Goal: Information Seeking & Learning: Learn about a topic

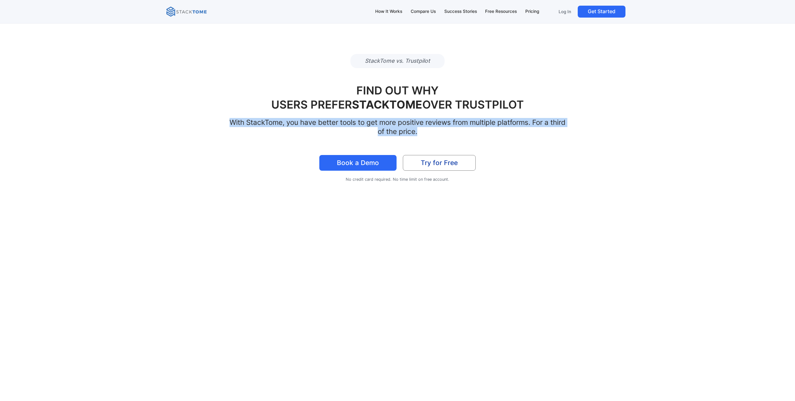
drag, startPoint x: 309, startPoint y: 117, endPoint x: 431, endPoint y: 130, distance: 122.5
click at [431, 130] on div "FIND OUT WHY USERS PREFER STACKTOME OVER TRUSTPILOT With StackTome, you have be…" at bounding box center [397, 110] width 462 height 52
click at [431, 130] on h2 "With StackTome, you have better tools to get more positive reviews from multipl…" at bounding box center [397, 127] width 337 height 18
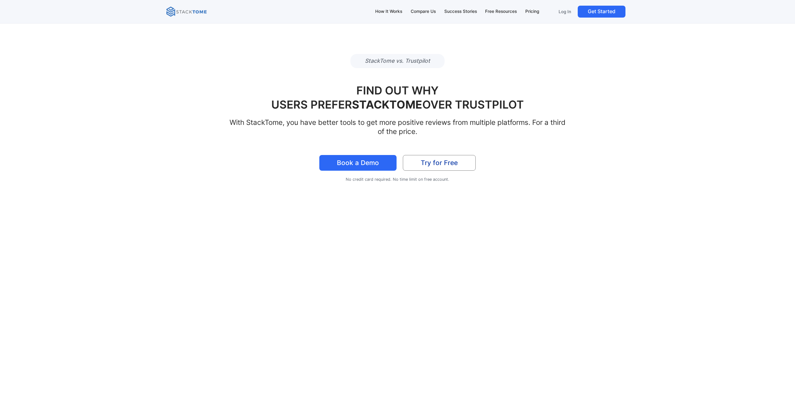
click at [200, 18] on div "How It Works Compare Us Success Stories Free Resources Pricing Log In Get Start…" at bounding box center [397, 11] width 462 height 13
click at [199, 11] on img at bounding box center [186, 12] width 40 height 10
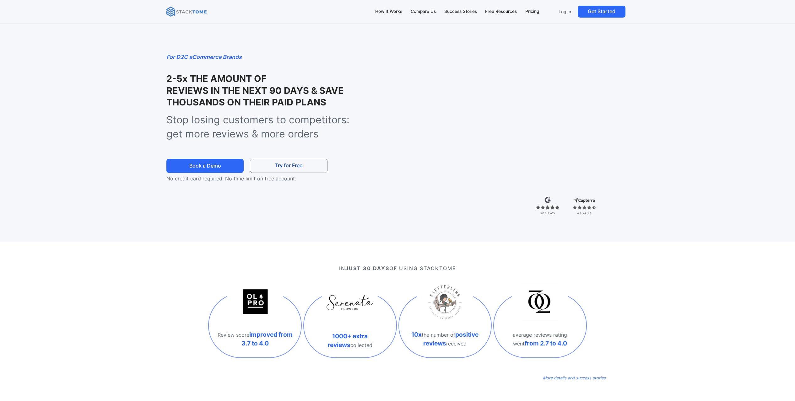
drag, startPoint x: 160, startPoint y: 80, endPoint x: 342, endPoint y: 98, distance: 183.1
click at [342, 98] on div "For D2C eCommerce Brands 2-5x THE AMOUNT OF TRUSTPILOT REVIEWS IN THE NEXT 90 D…" at bounding box center [398, 128] width 528 height 230
click at [342, 98] on h1 "2-5x THE AMOUNT OF YOTPO REVIEWS IN THE NEXT 90 DAYS & SAVE THOUSANDS ON THEIR …" at bounding box center [265, 90] width 199 height 35
drag, startPoint x: 342, startPoint y: 98, endPoint x: 344, endPoint y: 140, distance: 41.8
click at [339, 140] on div "For D2C eCommerce Brands 2-5x THE AMOUNT OF REVIEWS IO REVIEWS IN THE NEXT 90 D…" at bounding box center [252, 118] width 172 height 130
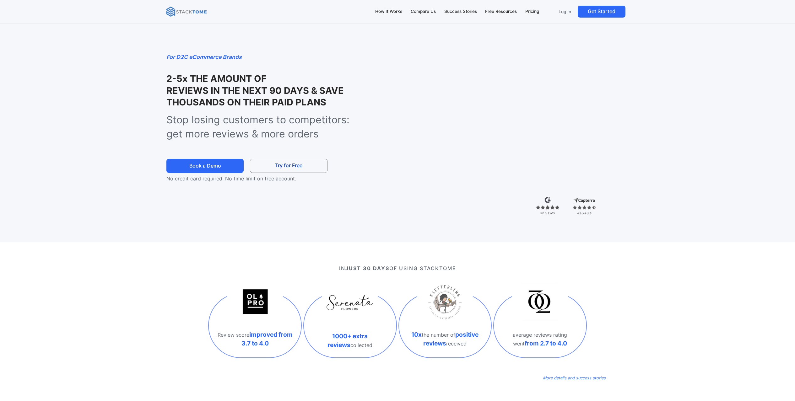
drag, startPoint x: 344, startPoint y: 140, endPoint x: 342, endPoint y: 136, distance: 4.5
click at [344, 140] on p "Stop losing customers to competitors: get more reviews & more orders" at bounding box center [265, 127] width 199 height 28
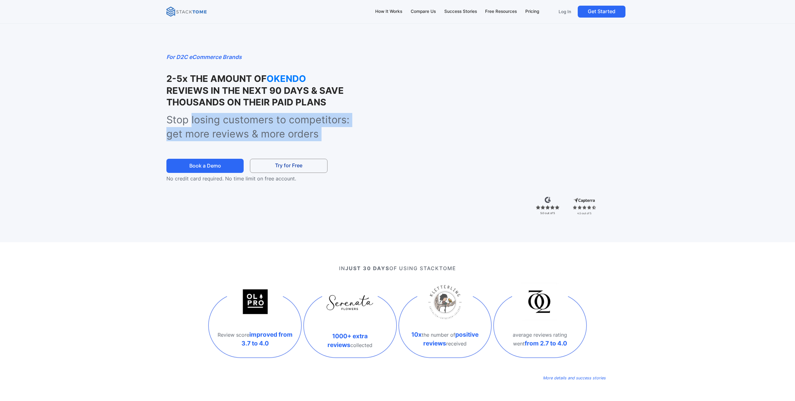
drag, startPoint x: 300, startPoint y: 134, endPoint x: 212, endPoint y: 123, distance: 88.1
click at [212, 123] on p "Stop losing customers to competitors: get more reviews & more orders" at bounding box center [265, 127] width 199 height 28
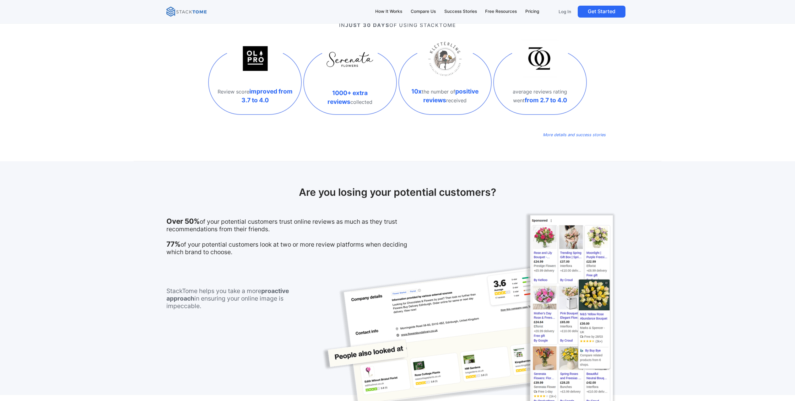
scroll to position [390, 0]
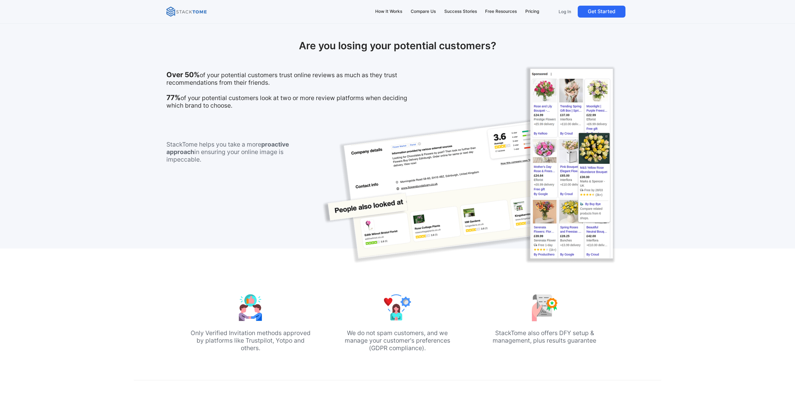
drag, startPoint x: 166, startPoint y: 74, endPoint x: 302, endPoint y: 84, distance: 137.0
click at [302, 84] on div "Are you losing your potential customers? Over 50% of your potential customers t…" at bounding box center [398, 132] width 528 height 234
click at [302, 84] on p "Over 50% of your potential customers trust online reviews as much as they trust…" at bounding box center [293, 90] width 254 height 38
drag, startPoint x: 306, startPoint y: 82, endPoint x: 250, endPoint y: 104, distance: 60.0
click at [250, 104] on p "Over 50% of your potential customers trust online reviews as much as they trust…" at bounding box center [293, 90] width 254 height 38
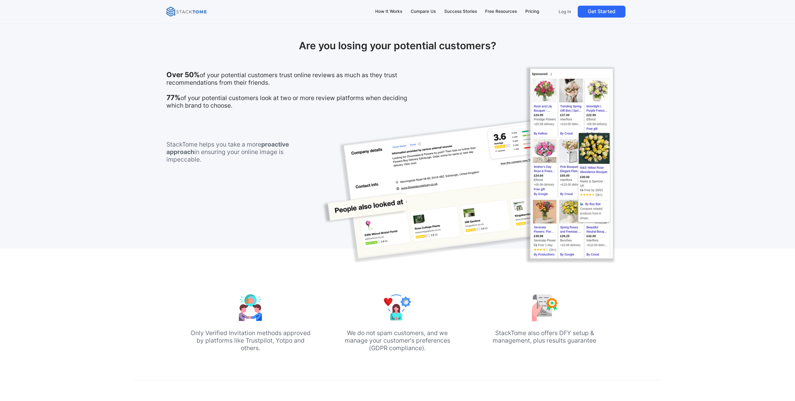
click at [250, 104] on p "Over 50% of your potential customers trust online reviews as much as they trust…" at bounding box center [293, 90] width 254 height 38
drag, startPoint x: 161, startPoint y: 143, endPoint x: 243, endPoint y: 175, distance: 88.1
click at [243, 176] on div "Are you losing your potential customers? Over 50% of your potential customers t…" at bounding box center [398, 132] width 528 height 234
click at [243, 175] on div "StackTome helps you take a more proactive approach in ensuring your online imag…" at bounding box center [231, 182] width 130 height 108
drag, startPoint x: 213, startPoint y: 170, endPoint x: 150, endPoint y: 144, distance: 68.0
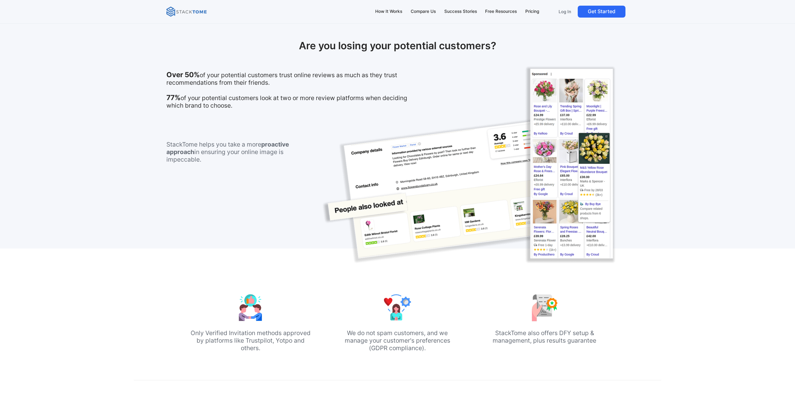
click at [150, 144] on div "Are you losing your potential customers? Over 50% of your potential customers t…" at bounding box center [398, 132] width 528 height 234
drag, startPoint x: 158, startPoint y: 143, endPoint x: 240, endPoint y: 160, distance: 83.7
click at [240, 160] on div "Are you losing your potential customers? Over 50% of your potential customers t…" at bounding box center [398, 132] width 528 height 234
click at [240, 160] on p "StackTome helps you take a more proactive approach in ensuring your online imag…" at bounding box center [231, 152] width 130 height 23
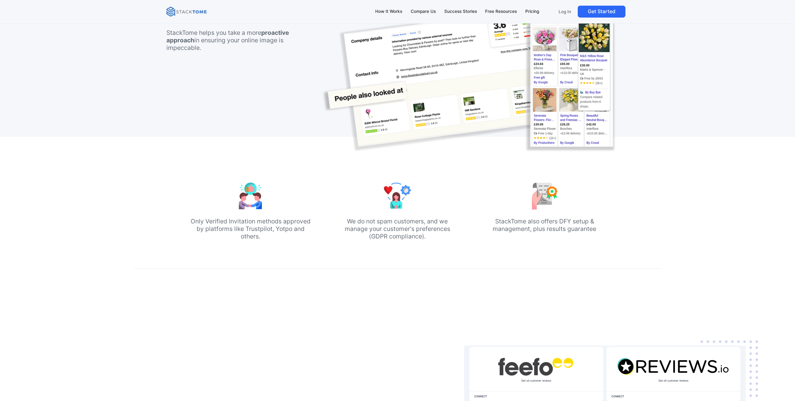
scroll to position [506, 0]
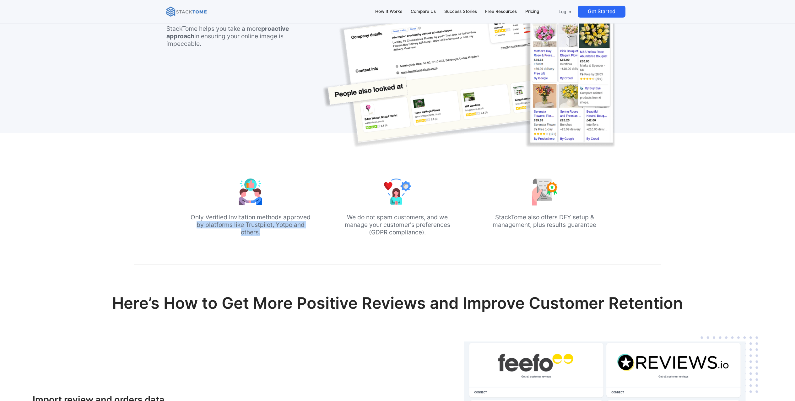
drag, startPoint x: 178, startPoint y: 221, endPoint x: 278, endPoint y: 232, distance: 100.4
click at [278, 232] on div "Only Verified Invitation methods approved by platforms like Trustpilot, Yotpo a…" at bounding box center [398, 199] width 528 height 132
click at [278, 232] on p "Only Verified Invitation methods approved by platforms like Trustpilot, Yotpo a…" at bounding box center [250, 225] width 122 height 23
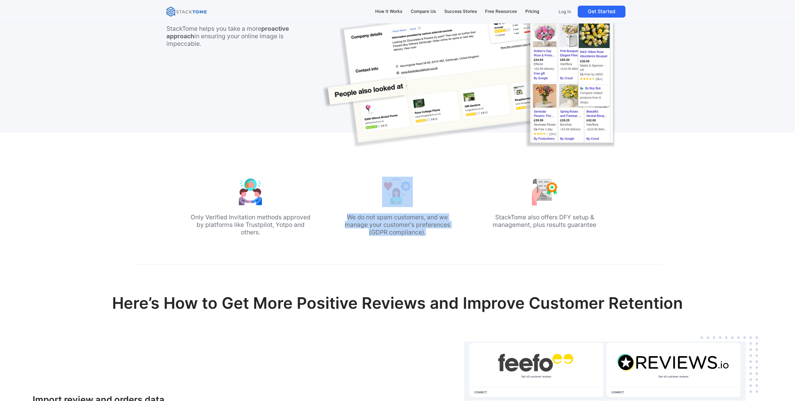
drag, startPoint x: 279, startPoint y: 232, endPoint x: 452, endPoint y: 240, distance: 173.9
click at [452, 240] on div "Only Verified Invitation methods approved by platforms like Trustpilot, Yotpo a…" at bounding box center [398, 199] width 528 height 132
drag, startPoint x: 444, startPoint y: 230, endPoint x: 354, endPoint y: 220, distance: 90.5
click at [354, 220] on p "We do not spam customers, and we manage your customer's preferences (GDPR compl…" at bounding box center [398, 225] width 122 height 23
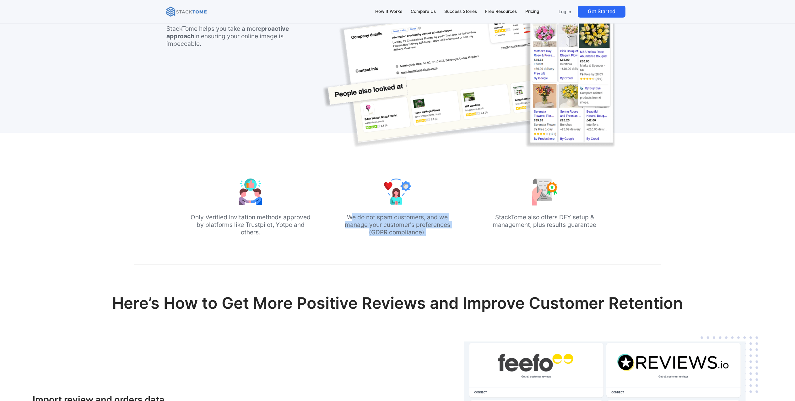
click at [354, 220] on p "We do not spam customers, and we manage your customer's preferences (GDPR compl…" at bounding box center [398, 225] width 122 height 23
drag, startPoint x: 362, startPoint y: 221, endPoint x: 531, endPoint y: 244, distance: 170.9
click at [531, 244] on div "Only Verified Invitation methods approved by platforms like Trustpilot, Yotpo a…" at bounding box center [398, 199] width 528 height 132
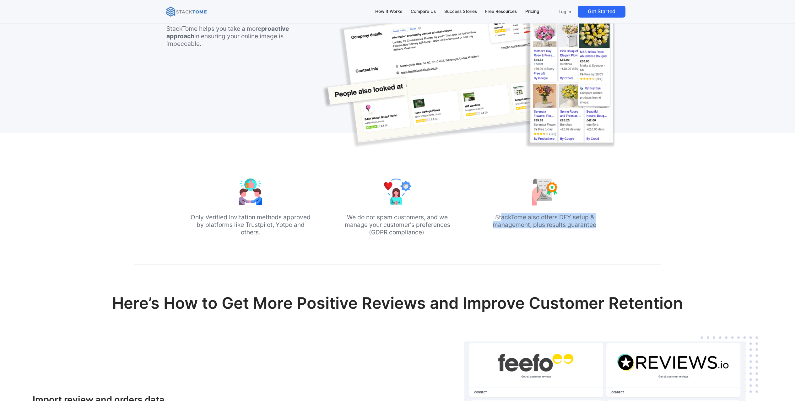
drag, startPoint x: 501, startPoint y: 218, endPoint x: 605, endPoint y: 226, distance: 104.6
click at [605, 226] on p "StackTome also offers DFY setup & management, plus results guarantee" at bounding box center [545, 221] width 122 height 15
drag, startPoint x: 605, startPoint y: 226, endPoint x: 602, endPoint y: 221, distance: 6.4
click at [605, 226] on p "StackTome also offers DFY setup & management, plus results guarantee" at bounding box center [545, 221] width 122 height 15
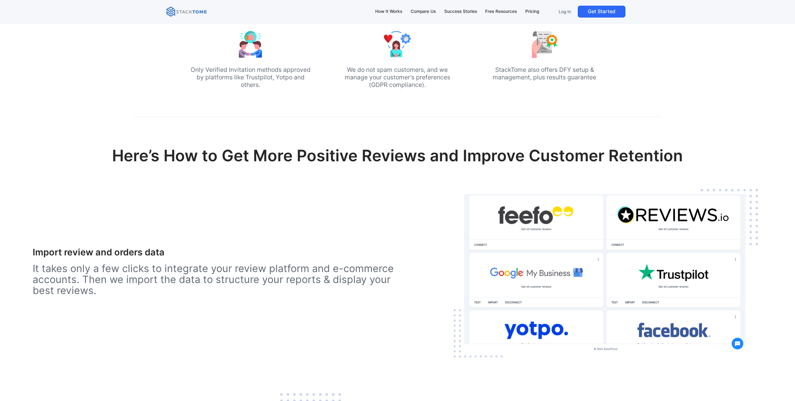
scroll to position [656, 0]
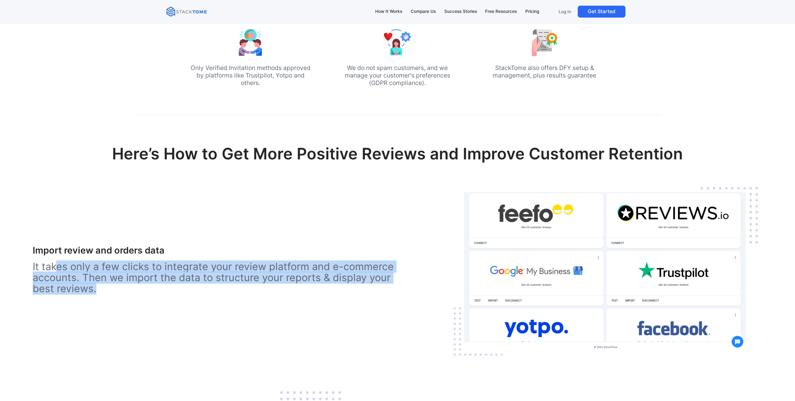
drag, startPoint x: 55, startPoint y: 266, endPoint x: 179, endPoint y: 291, distance: 126.5
click at [179, 291] on p "It takes only a few clicks to integrate your review platform and e-commerce acc…" at bounding box center [215, 277] width 365 height 33
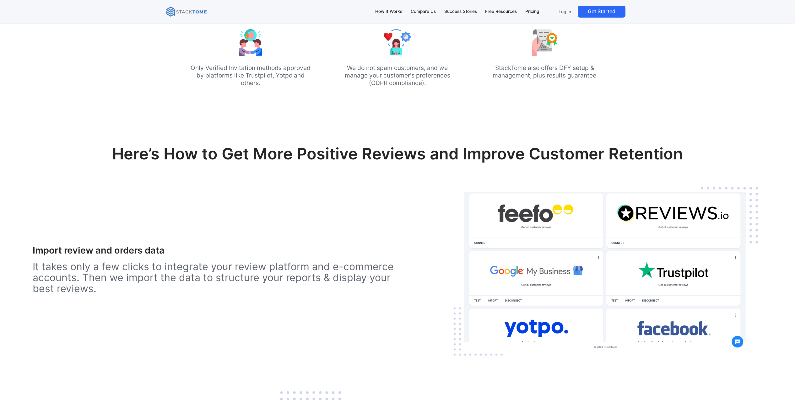
scroll to position [873, 0]
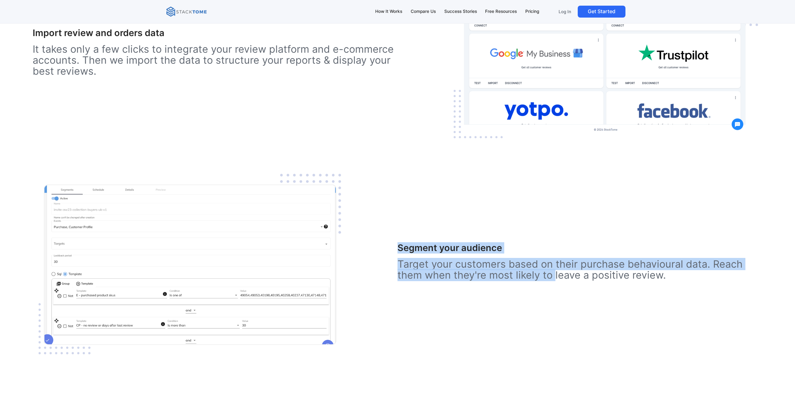
drag, startPoint x: 415, startPoint y: 253, endPoint x: 554, endPoint y: 280, distance: 142.2
click at [554, 280] on div "Segment your audience Target your customers based on their purchase behavioural…" at bounding box center [398, 265] width 730 height 194
click at [554, 280] on p "Target your customers based on their purchase behavioural data. Reach them when…" at bounding box center [580, 270] width 365 height 22
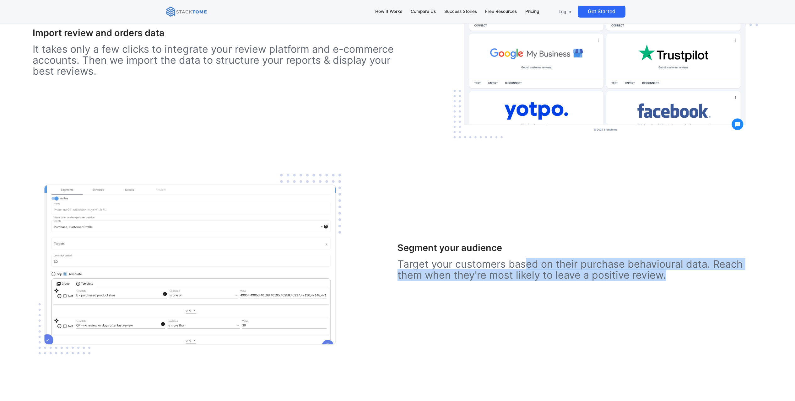
drag, startPoint x: 543, startPoint y: 264, endPoint x: 692, endPoint y: 273, distance: 149.8
click at [692, 273] on p "Target your customers based on their purchase behavioural data. Reach them when…" at bounding box center [580, 270] width 365 height 22
drag, startPoint x: 664, startPoint y: 273, endPoint x: 441, endPoint y: 259, distance: 223.8
click at [441, 259] on p "Target your customers based on their purchase behavioural data. Reach them when…" at bounding box center [580, 270] width 365 height 22
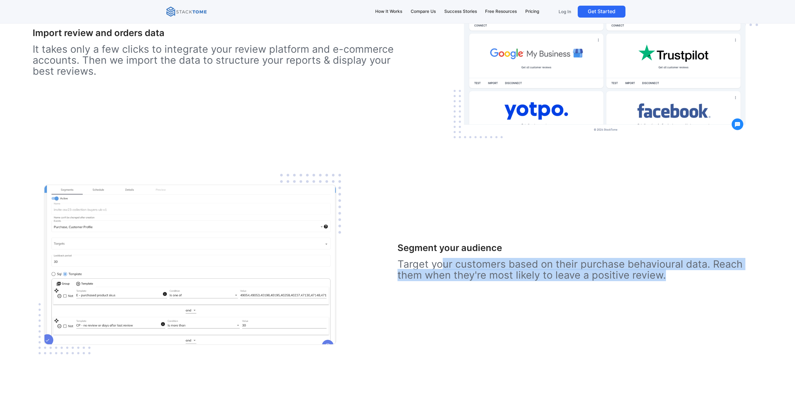
click at [441, 259] on p "Target your customers based on their purchase behavioural data. Reach them when…" at bounding box center [580, 270] width 365 height 22
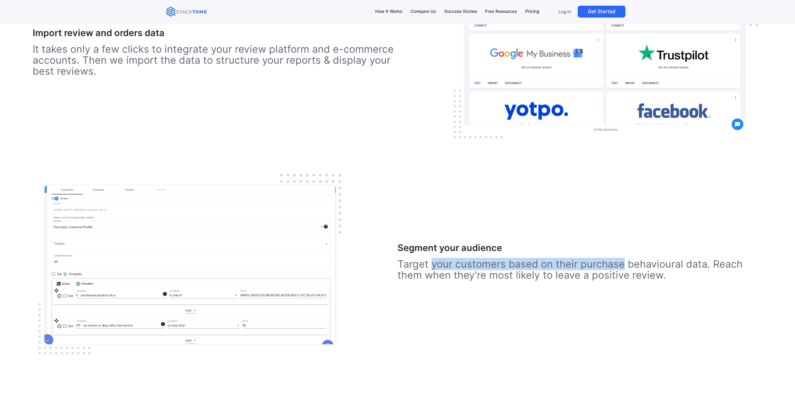
drag, startPoint x: 441, startPoint y: 259, endPoint x: 607, endPoint y: 264, distance: 165.6
click at [607, 264] on p "Target your customers based on their purchase behavioural data. Reach them when…" at bounding box center [580, 270] width 365 height 22
drag, startPoint x: 607, startPoint y: 264, endPoint x: 602, endPoint y: 268, distance: 6.3
click at [606, 264] on p "Target your customers based on their purchase behavioural data. Reach them when…" at bounding box center [580, 270] width 365 height 22
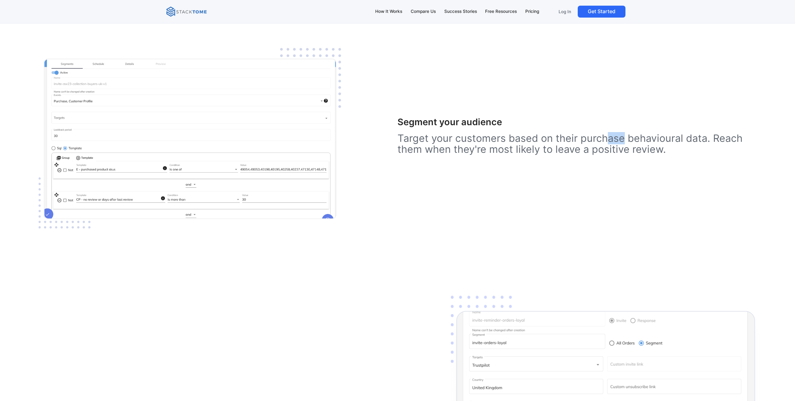
scroll to position [1090, 0]
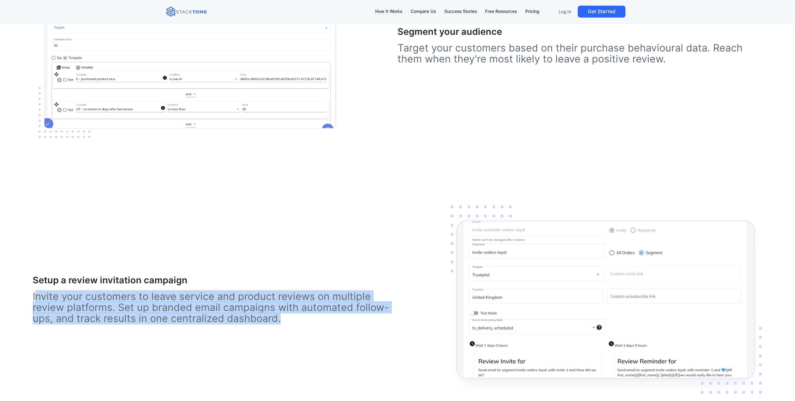
drag, startPoint x: 35, startPoint y: 297, endPoint x: 321, endPoint y: 316, distance: 286.8
click at [321, 316] on p "Invite your customers to leave service and product reviews on multiple review p…" at bounding box center [215, 307] width 365 height 33
click at [322, 316] on p "Invite your customers to leave service and product reviews on multiple review p…" at bounding box center [215, 307] width 365 height 33
drag, startPoint x: 322, startPoint y: 315, endPoint x: 173, endPoint y: 295, distance: 150.6
click at [173, 295] on p "Invite your customers to leave service and product reviews on multiple review p…" at bounding box center [215, 307] width 365 height 33
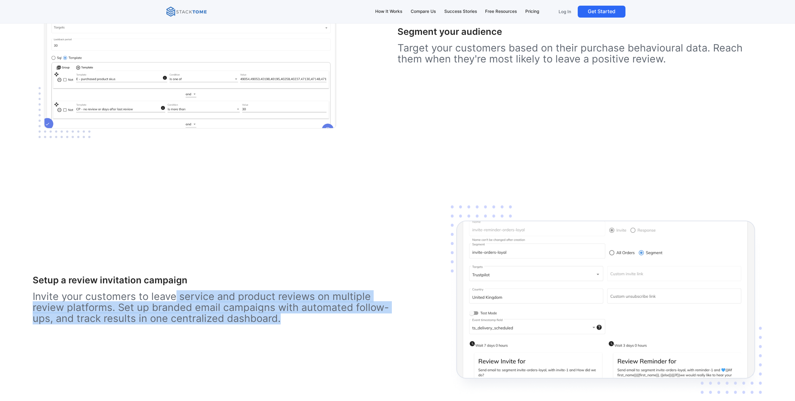
click at [173, 295] on p "Invite your customers to leave service and product reviews on multiple review p…" at bounding box center [215, 307] width 365 height 33
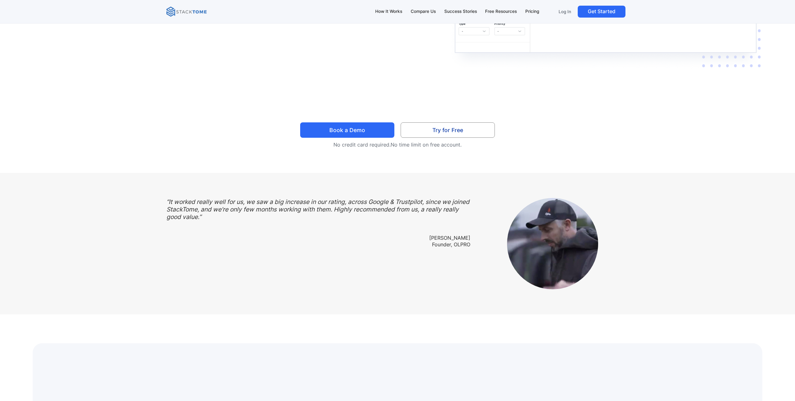
scroll to position [1944, 0]
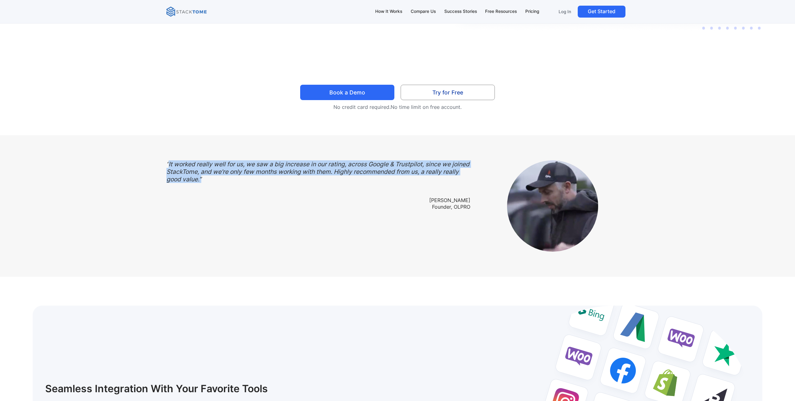
drag, startPoint x: 168, startPoint y: 164, endPoint x: 299, endPoint y: 193, distance: 134.3
click at [299, 193] on div "“It worked really well for us, we saw a big increase in our rating, across Goog…" at bounding box center [318, 206] width 304 height 91
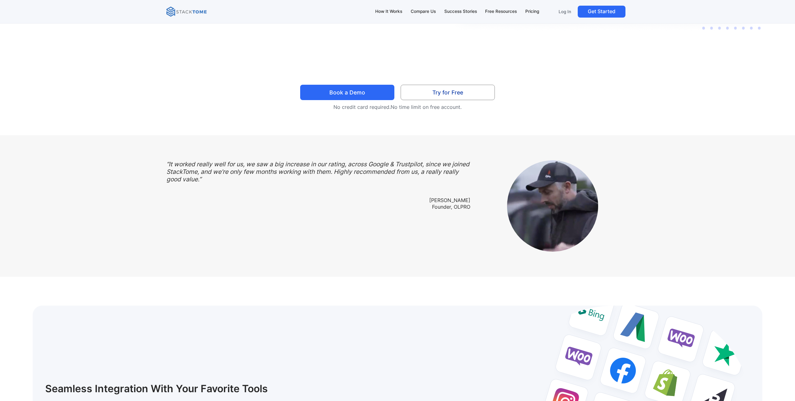
click at [299, 193] on div "“It worked really well for us, we saw a big increase in our rating, across Goog…" at bounding box center [318, 206] width 304 height 91
drag, startPoint x: 222, startPoint y: 183, endPoint x: 245, endPoint y: 183, distance: 23.2
click at [245, 183] on div "“It worked really well for us, we saw a big increase in our rating, across Goog…" at bounding box center [318, 206] width 304 height 91
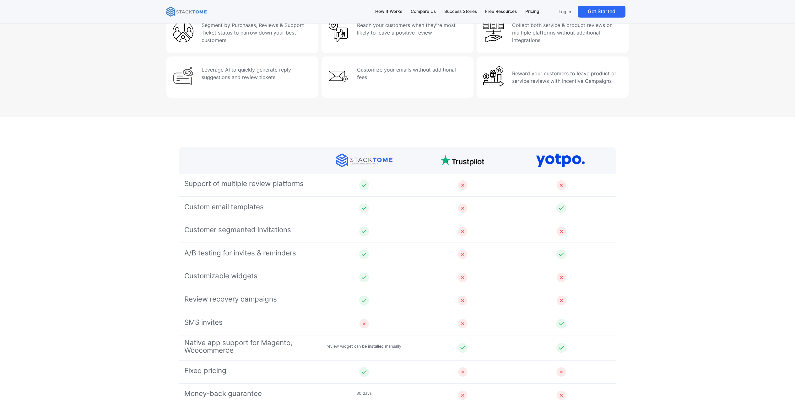
scroll to position [2589, 0]
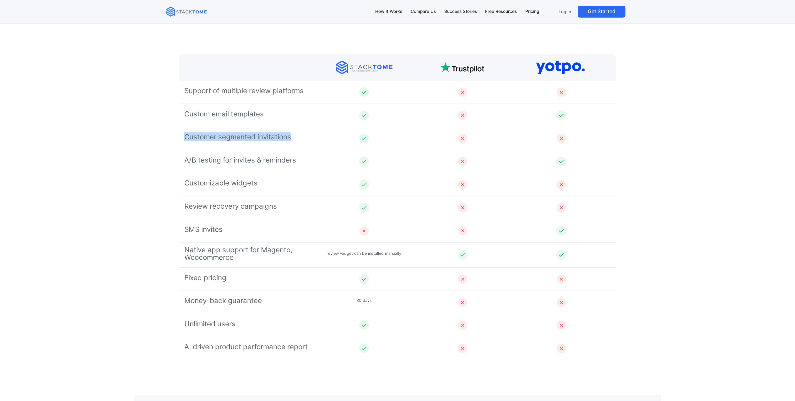
drag, startPoint x: 182, startPoint y: 133, endPoint x: 302, endPoint y: 136, distance: 120.7
click at [302, 136] on div "Customer segmented invitations" at bounding box center [397, 138] width 437 height 23
click at [302, 136] on div "Customer segmented invitations" at bounding box center [249, 138] width 130 height 4
drag, startPoint x: 211, startPoint y: 159, endPoint x: 299, endPoint y: 160, distance: 88.0
click at [299, 160] on div "A/B testing for invites & reminders" at bounding box center [249, 162] width 130 height 4
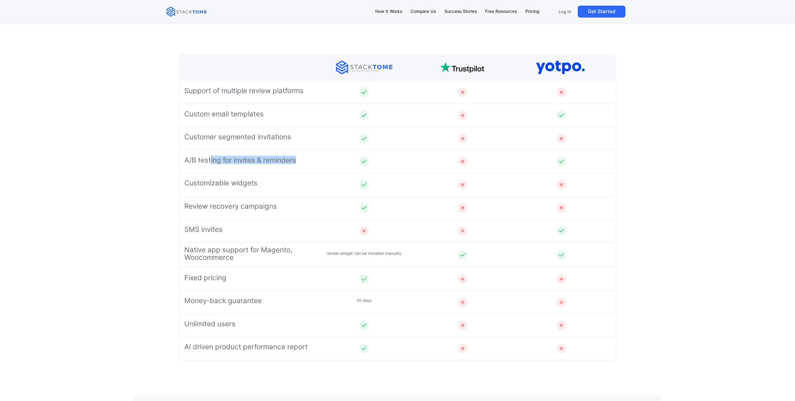
click at [299, 160] on div "A/B testing for invites & reminders" at bounding box center [249, 162] width 130 height 4
drag, startPoint x: 216, startPoint y: 184, endPoint x: 287, endPoint y: 184, distance: 70.7
click at [287, 184] on div "Customizable widgets" at bounding box center [397, 184] width 437 height 23
click at [287, 184] on div "Customizable widgets" at bounding box center [249, 184] width 130 height 4
drag, startPoint x: 194, startPoint y: 207, endPoint x: 279, endPoint y: 207, distance: 84.2
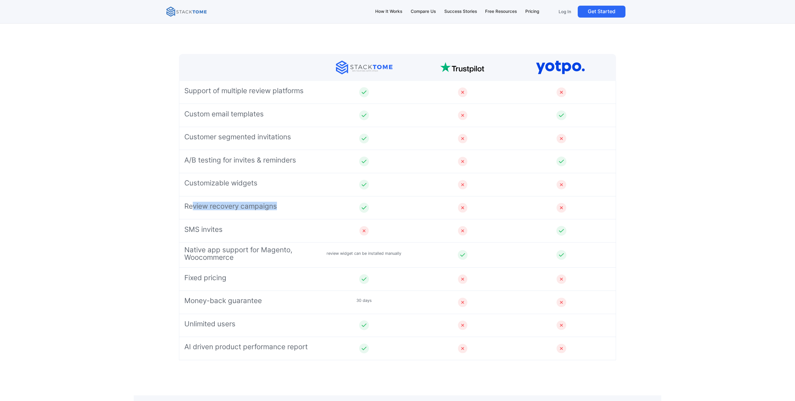
click at [279, 207] on div "Review recovery campaigns" at bounding box center [249, 208] width 130 height 4
drag, startPoint x: 277, startPoint y: 205, endPoint x: 213, endPoint y: 208, distance: 64.8
click at [213, 208] on div "Review recovery campaigns" at bounding box center [397, 208] width 437 height 23
click at [213, 208] on p "Review recovery campaigns" at bounding box center [230, 207] width 93 height 8
